Goal: Download file/media

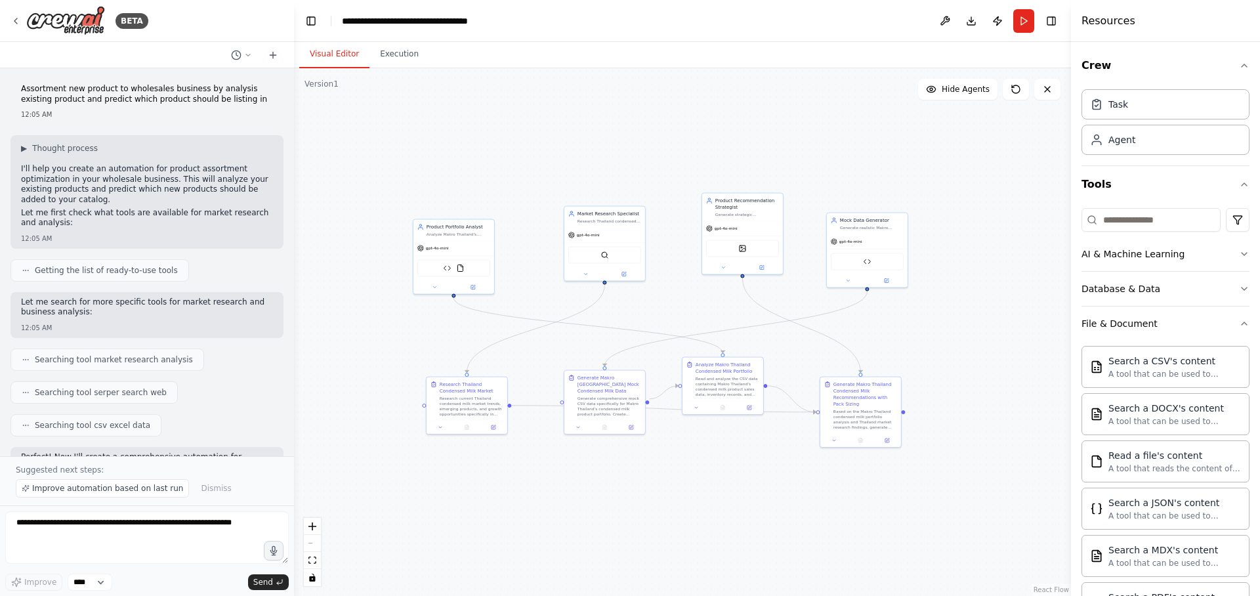
scroll to position [10291, 0]
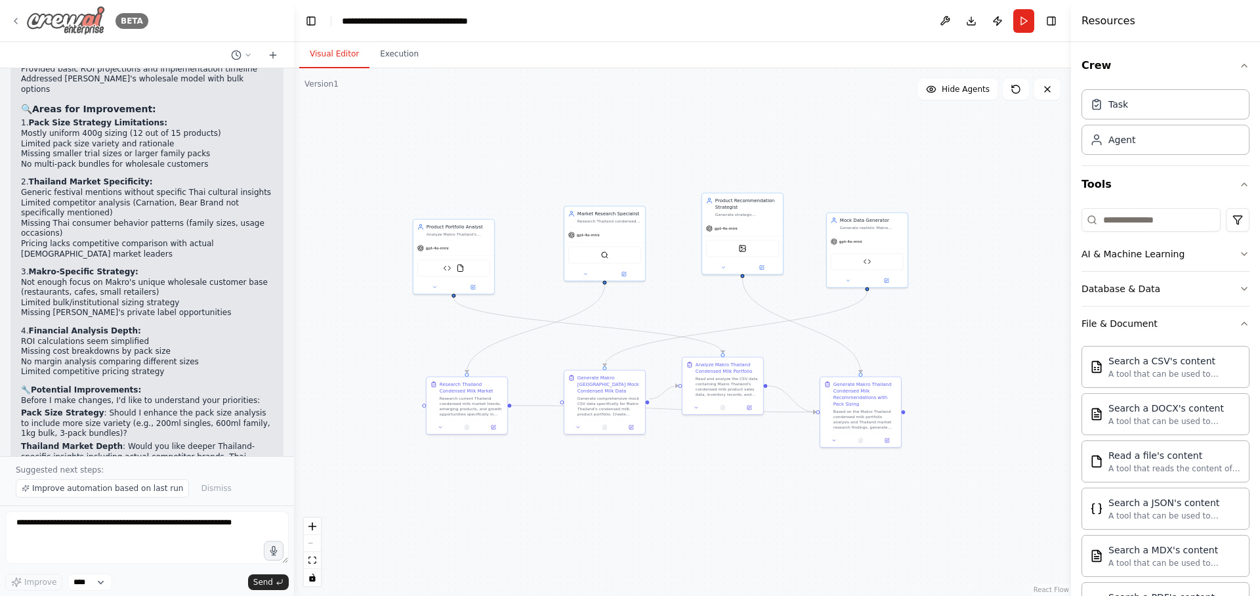
click at [85, 24] on img at bounding box center [65, 21] width 79 height 30
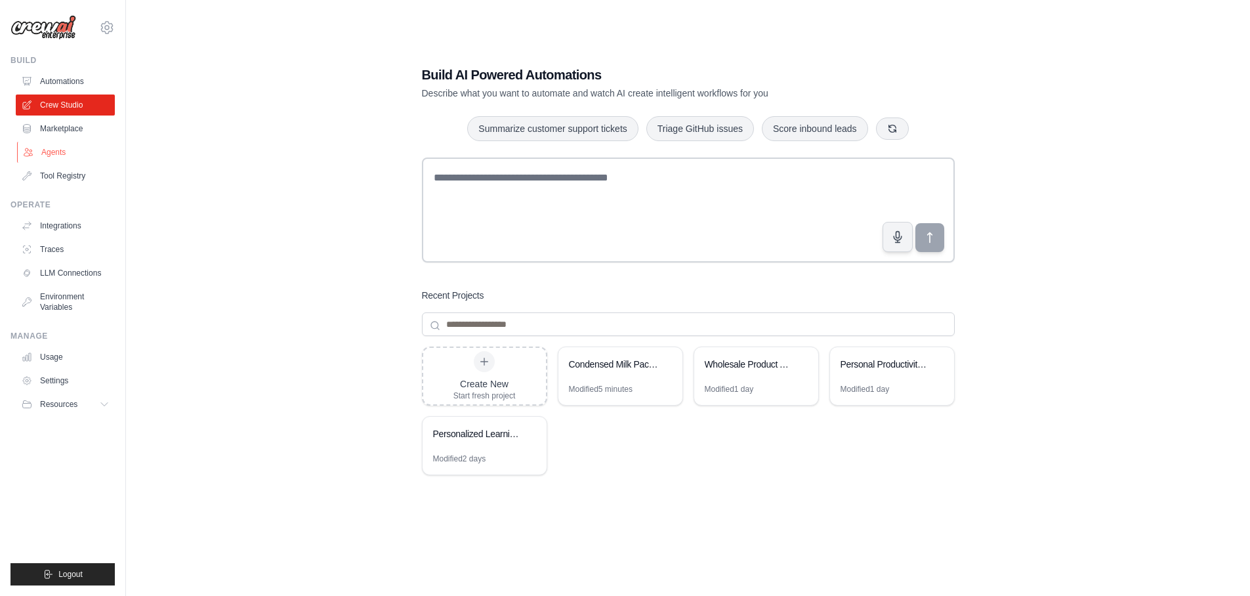
click at [66, 148] on link "Agents" at bounding box center [66, 152] width 99 height 21
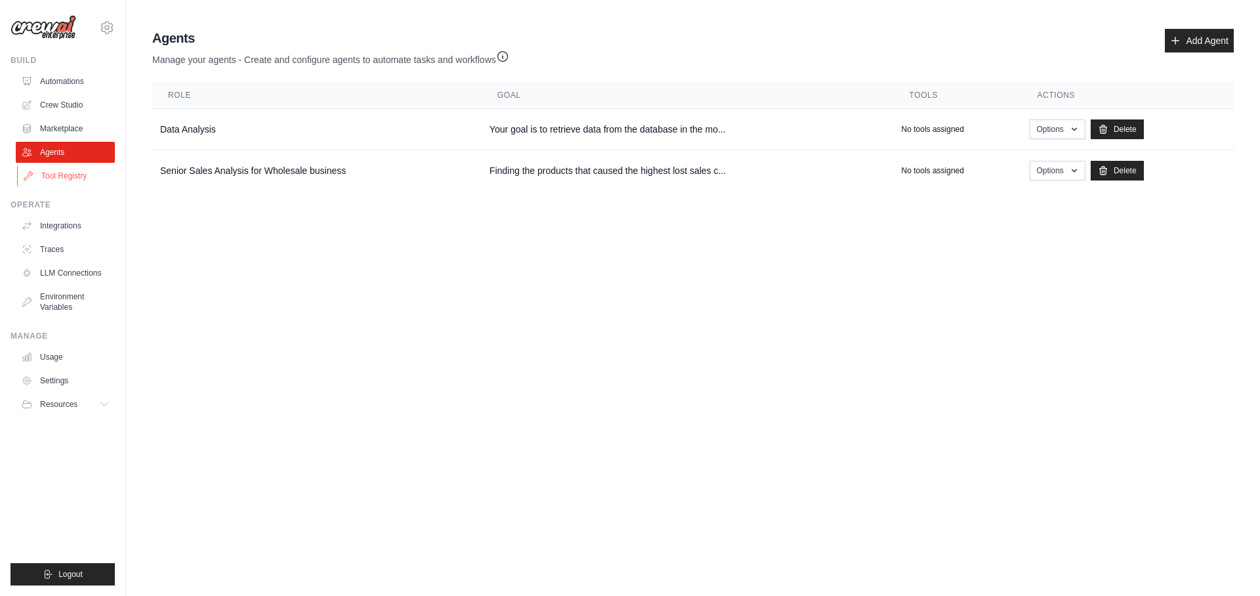
click at [66, 173] on link "Tool Registry" at bounding box center [66, 175] width 99 height 21
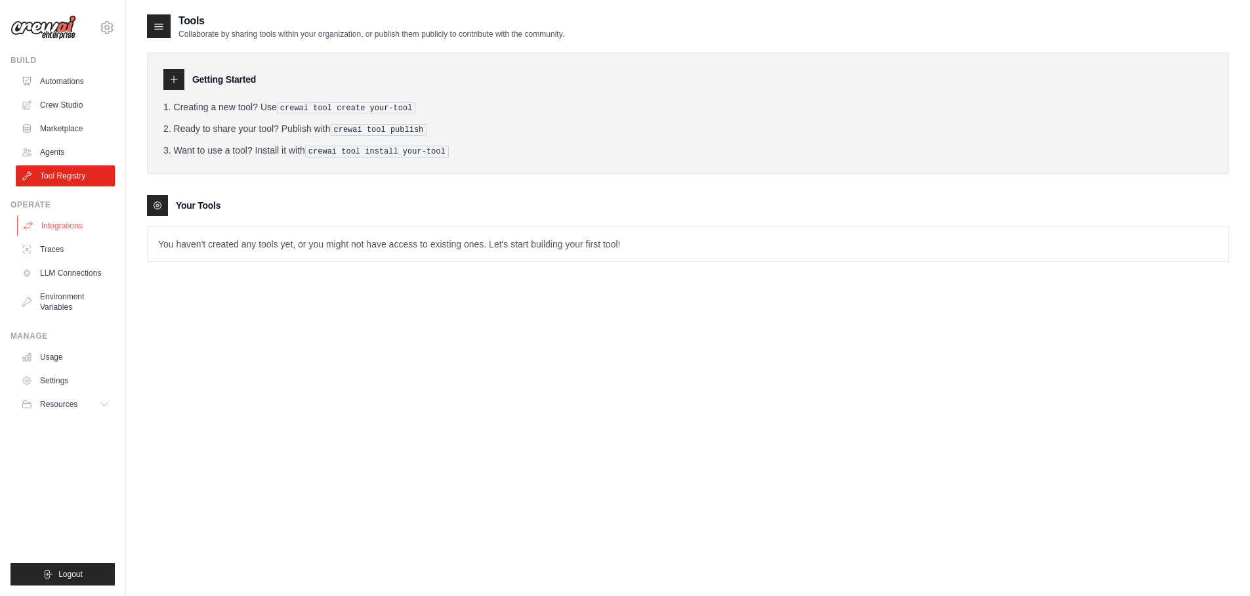
click at [72, 224] on link "Integrations" at bounding box center [66, 225] width 99 height 21
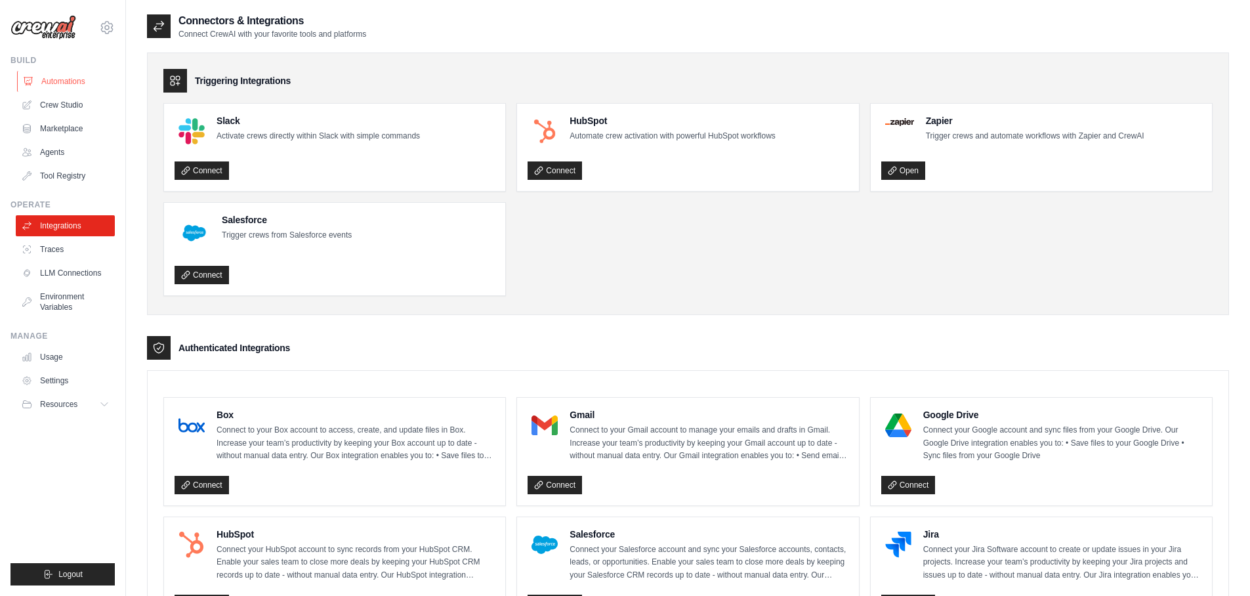
click at [64, 78] on link "Automations" at bounding box center [66, 81] width 99 height 21
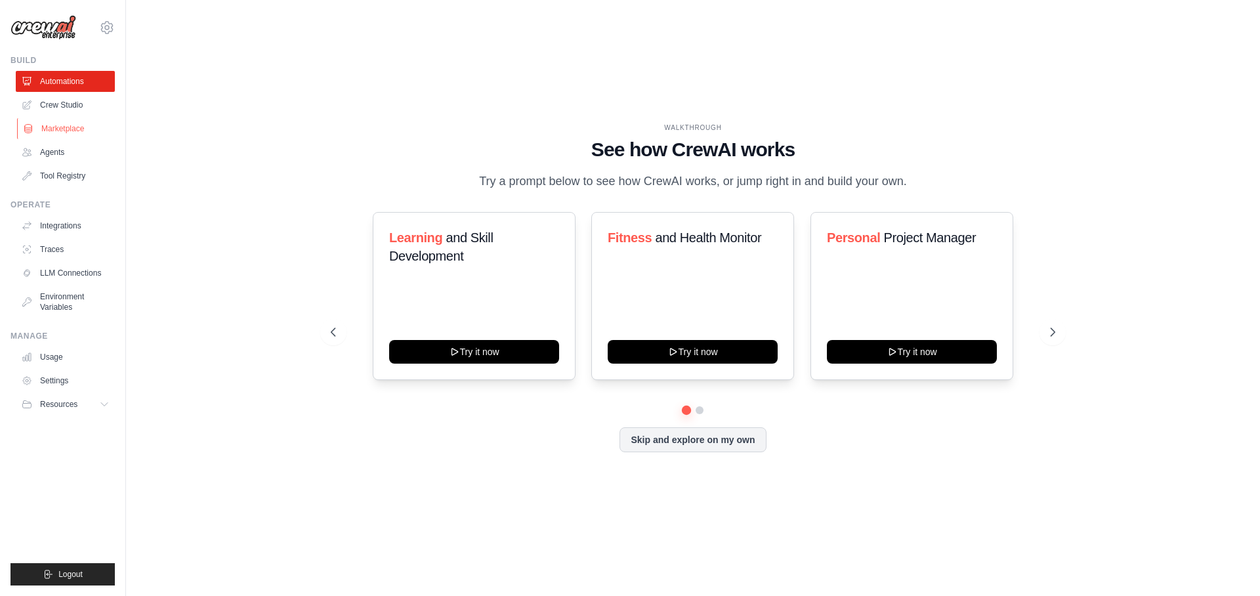
click at [60, 125] on link "Marketplace" at bounding box center [66, 128] width 99 height 21
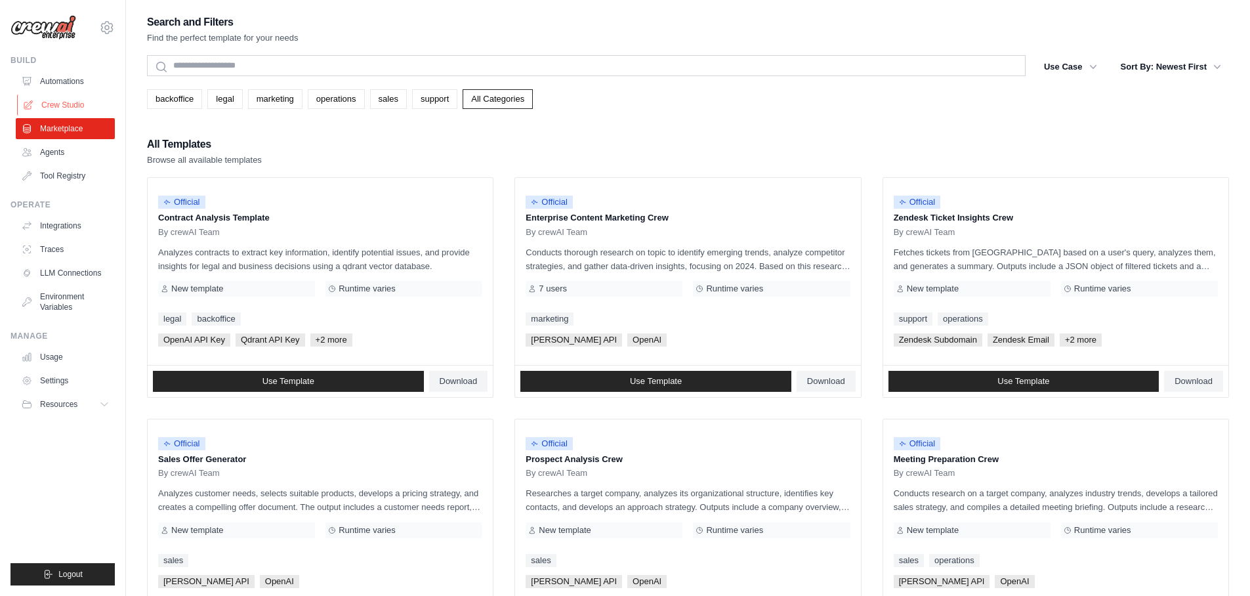
click at [60, 101] on link "Crew Studio" at bounding box center [66, 104] width 99 height 21
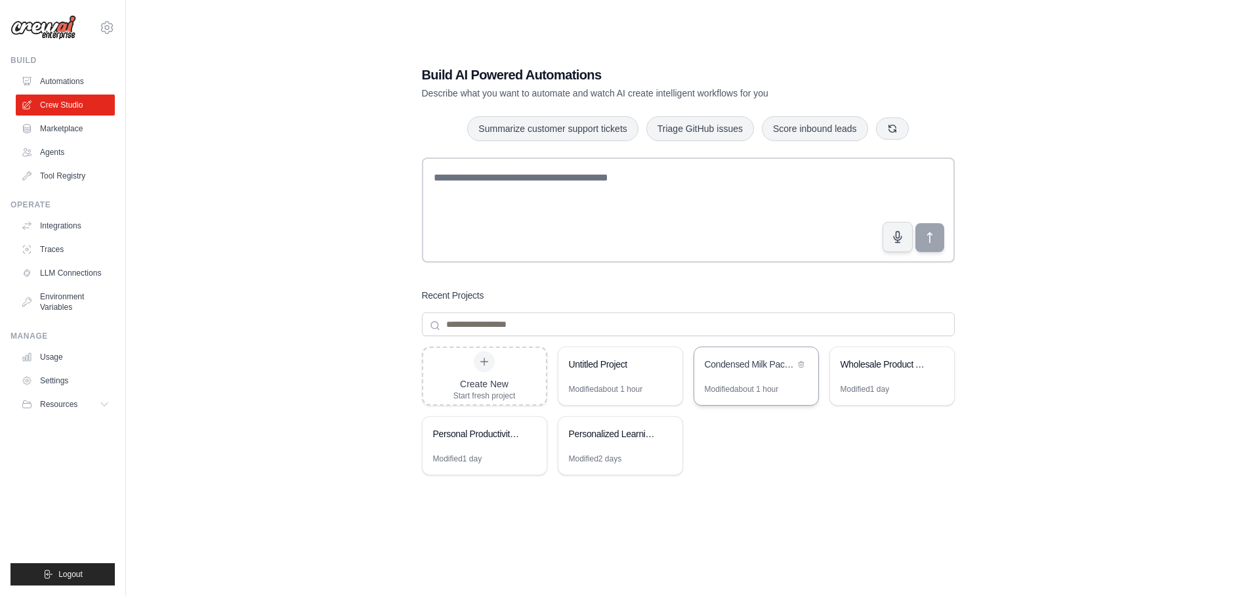
click at [771, 365] on div "Condensed Milk Pack-Size Optimization" at bounding box center [750, 364] width 90 height 13
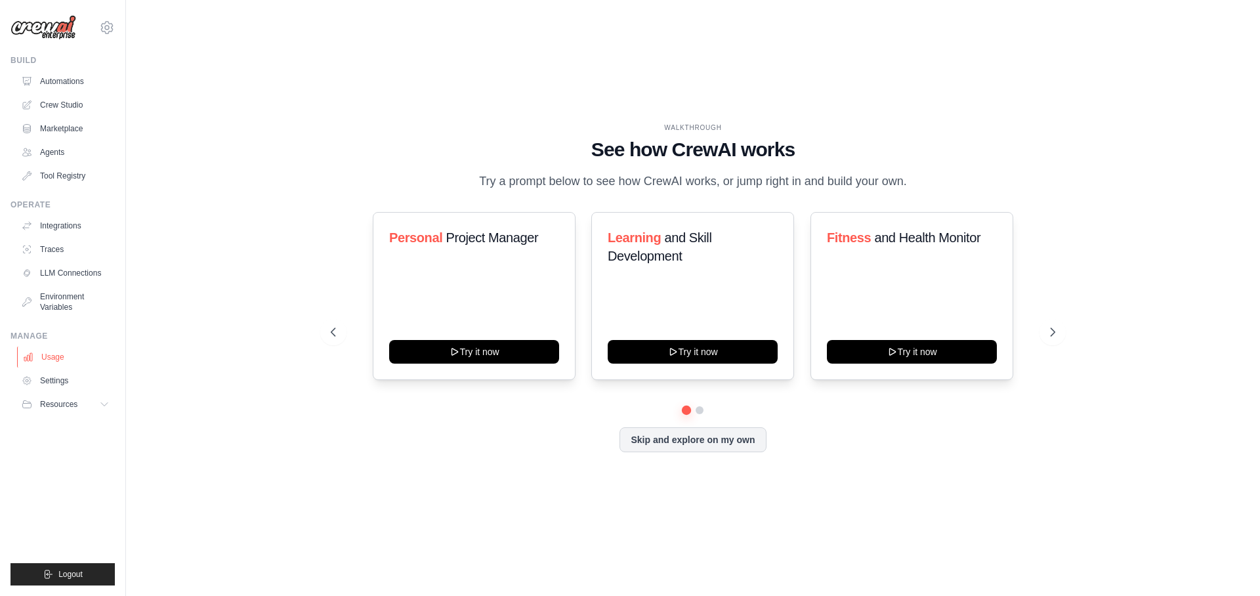
click at [51, 354] on link "Usage" at bounding box center [66, 356] width 99 height 21
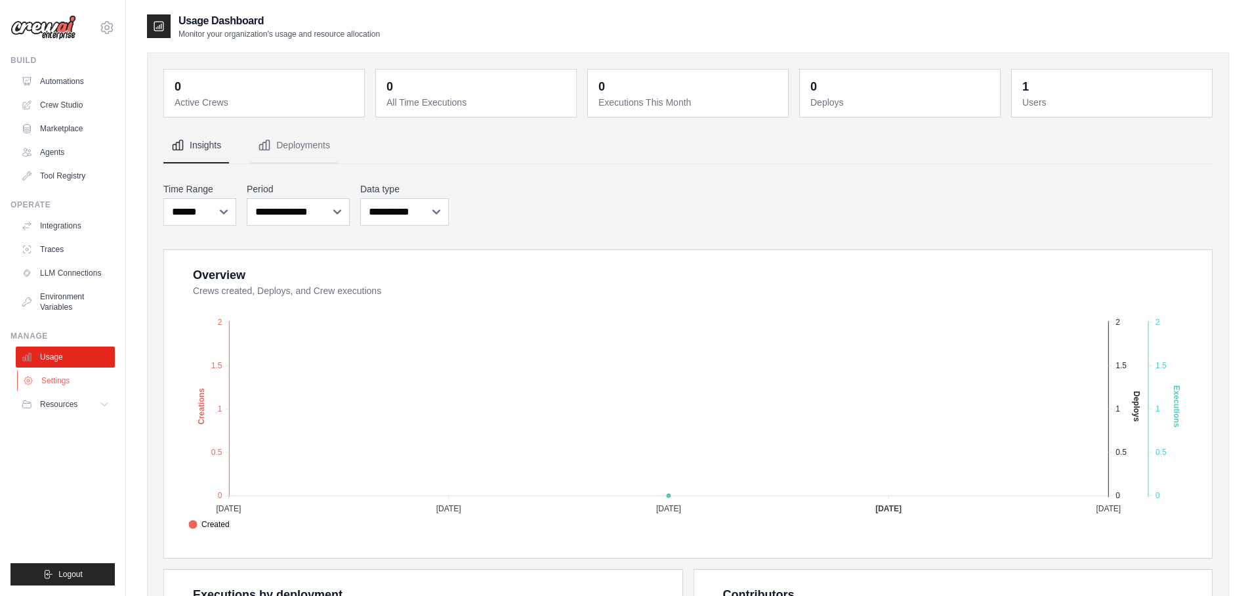
click at [66, 385] on link "Settings" at bounding box center [66, 380] width 99 height 21
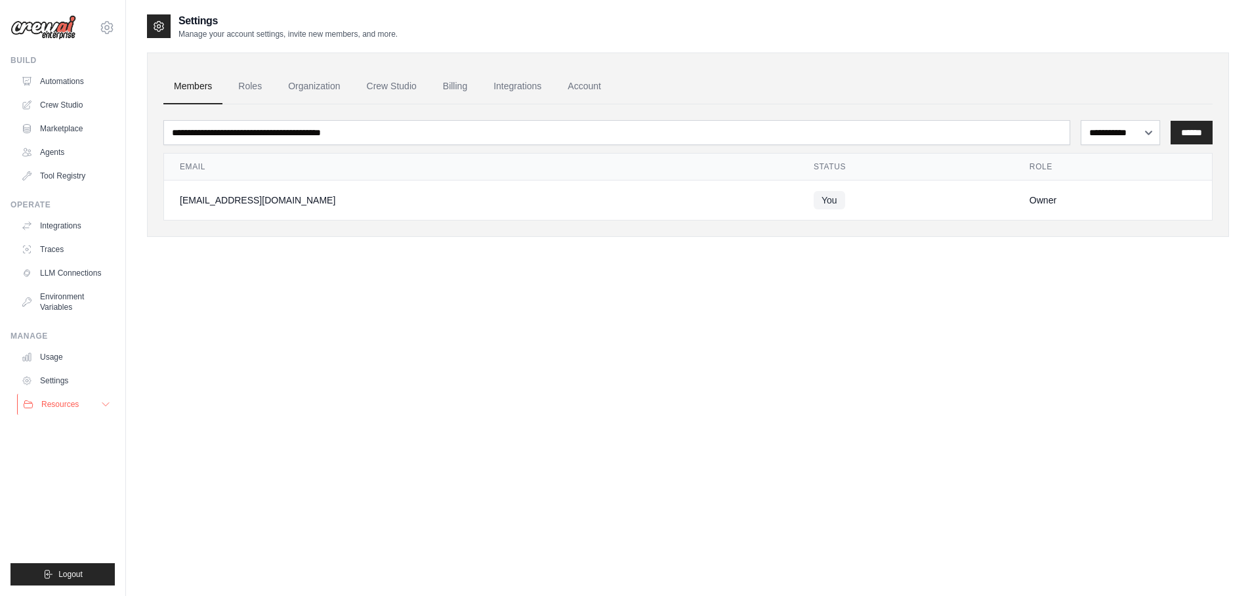
click at [91, 409] on button "Resources" at bounding box center [66, 404] width 99 height 21
click at [72, 443] on link "GitHub" at bounding box center [70, 447] width 91 height 18
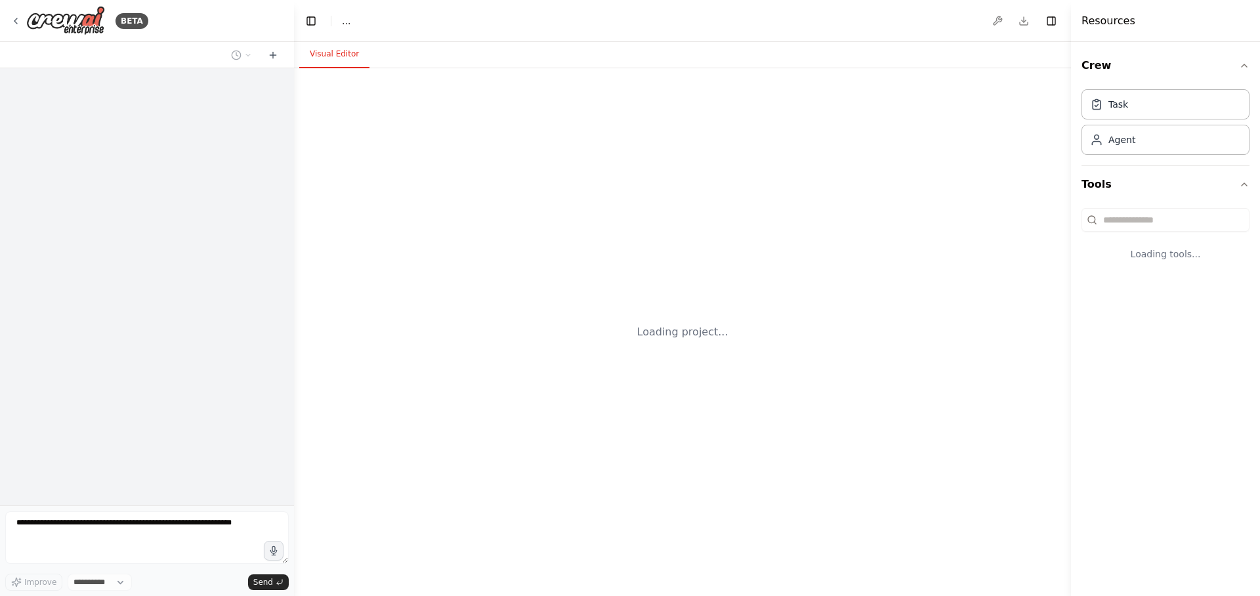
select select "****"
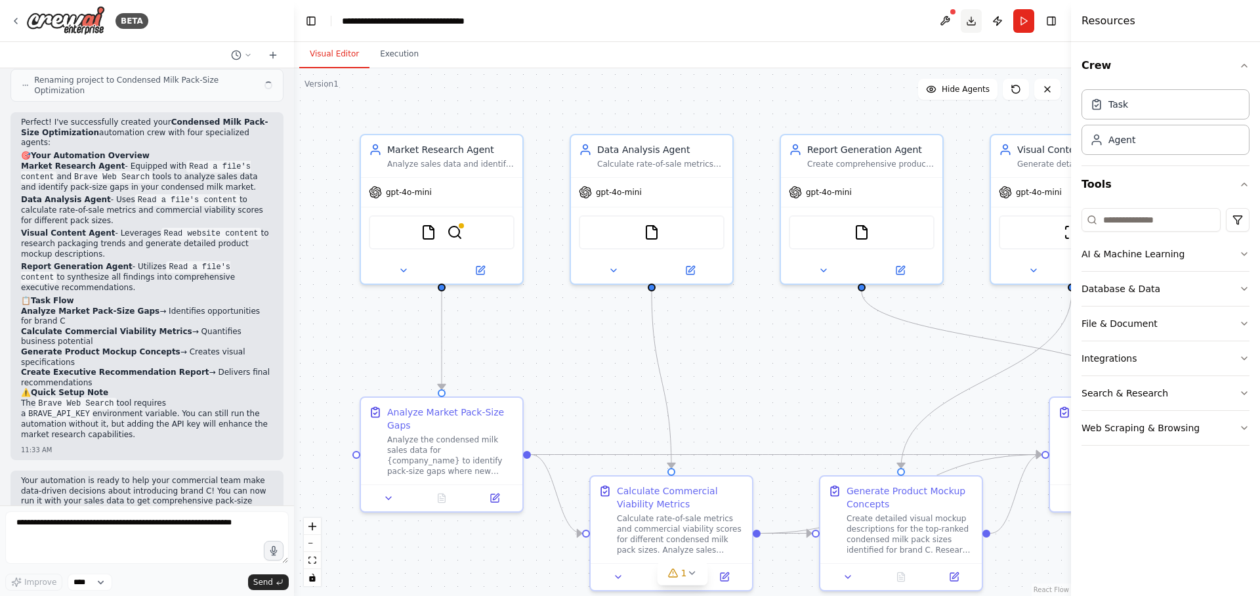
scroll to position [2312, 0]
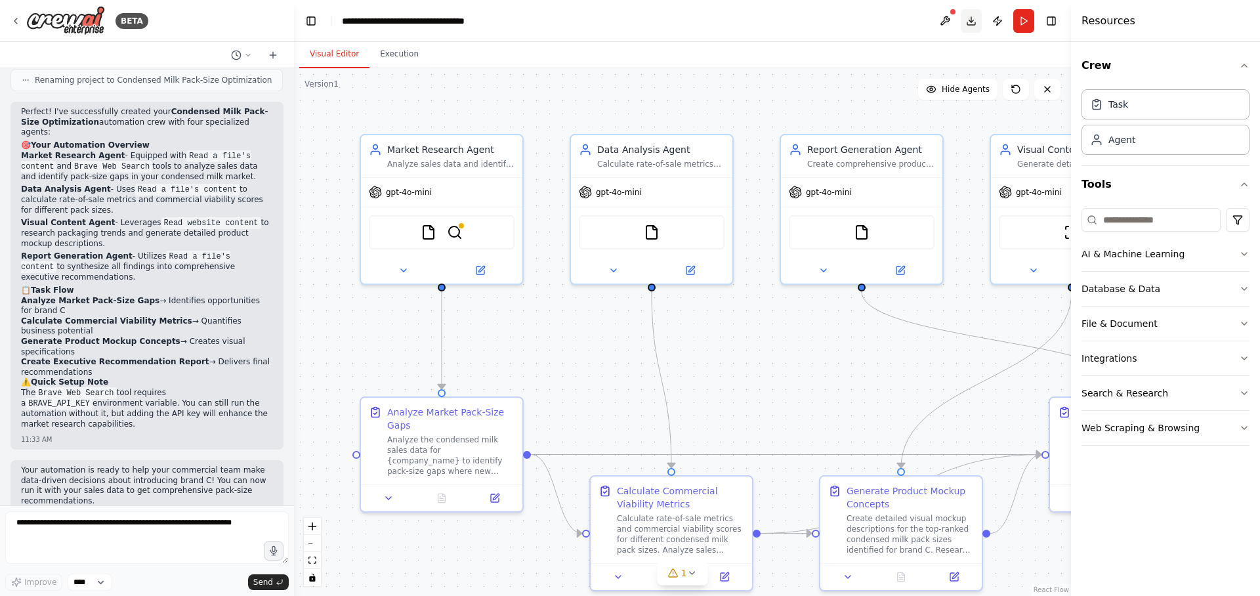
click at [972, 22] on button "Download" at bounding box center [970, 21] width 21 height 24
click at [949, 16] on button at bounding box center [944, 21] width 21 height 24
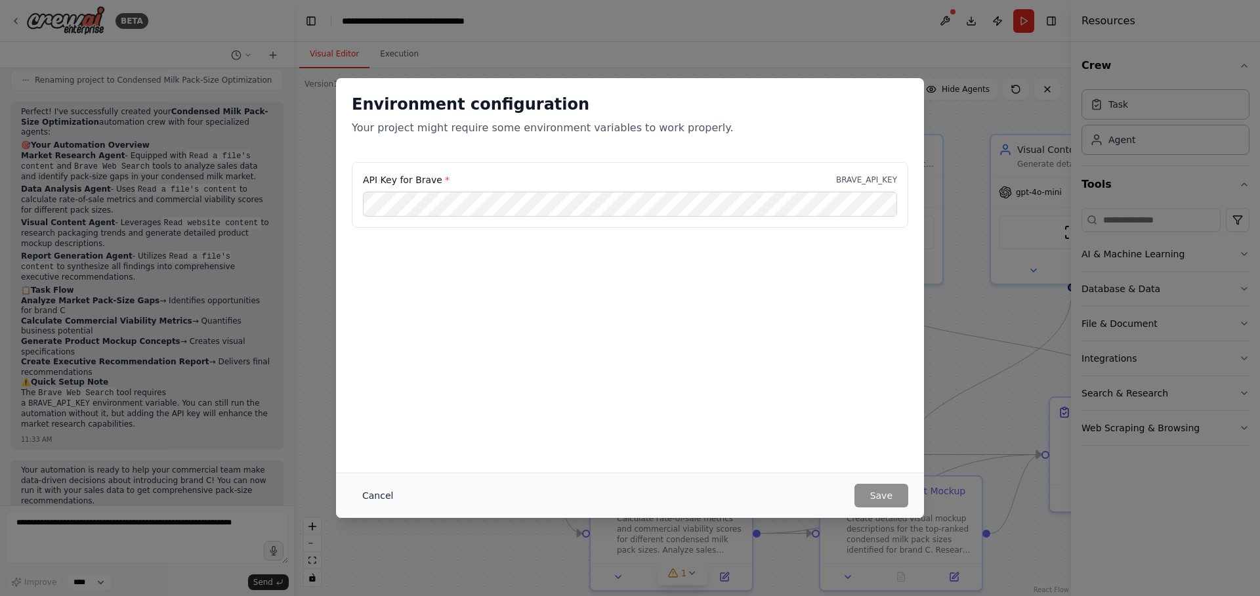
click at [385, 497] on button "Cancel" at bounding box center [378, 496] width 52 height 24
